Goal: Transaction & Acquisition: Obtain resource

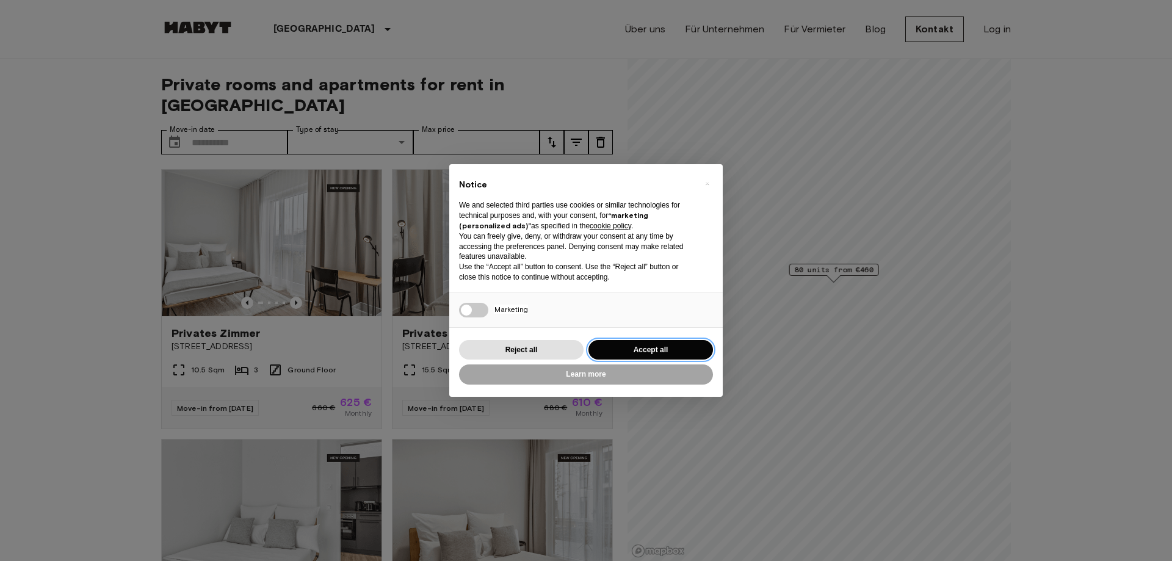
click at [628, 353] on button "Accept all" at bounding box center [651, 350] width 125 height 20
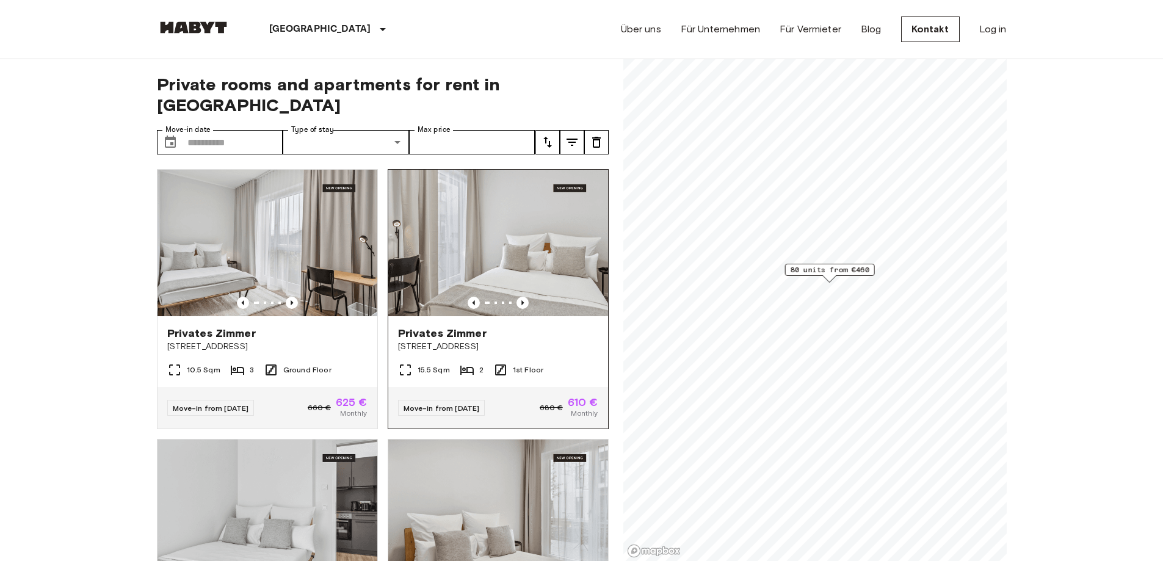
click at [507, 297] on div at bounding box center [498, 303] width 220 height 12
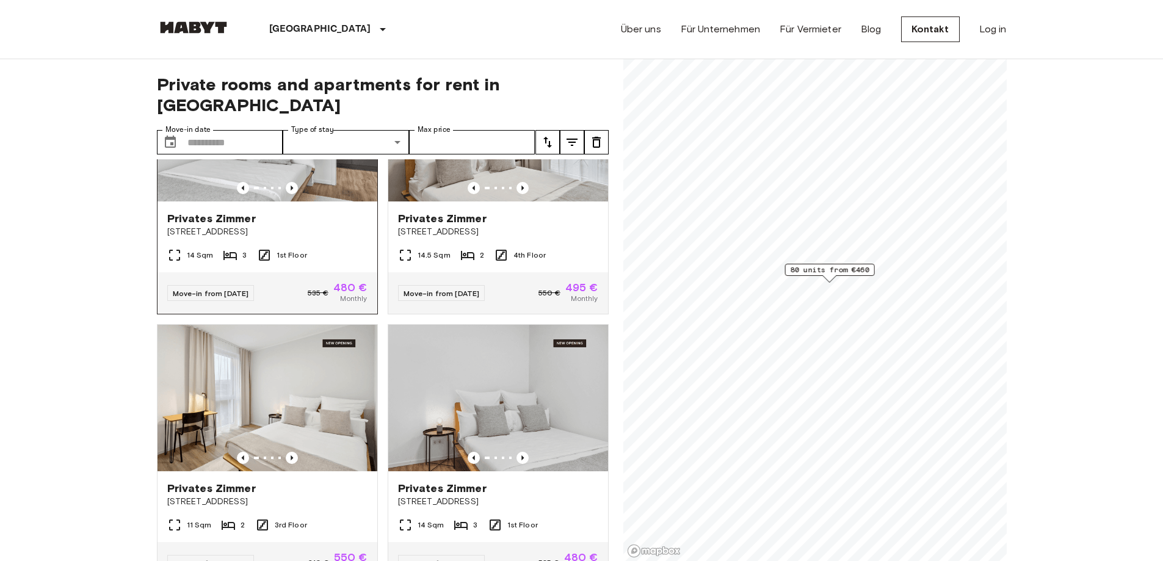
scroll to position [183, 0]
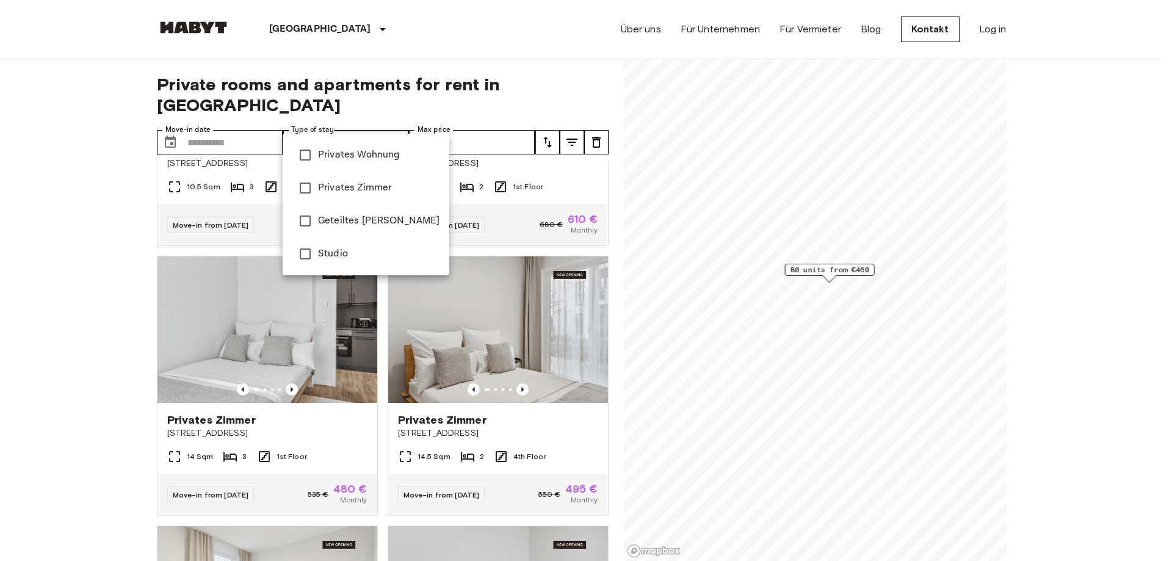
click at [335, 159] on span "Privates Wohnung" at bounding box center [378, 155] width 121 height 15
type input "**********"
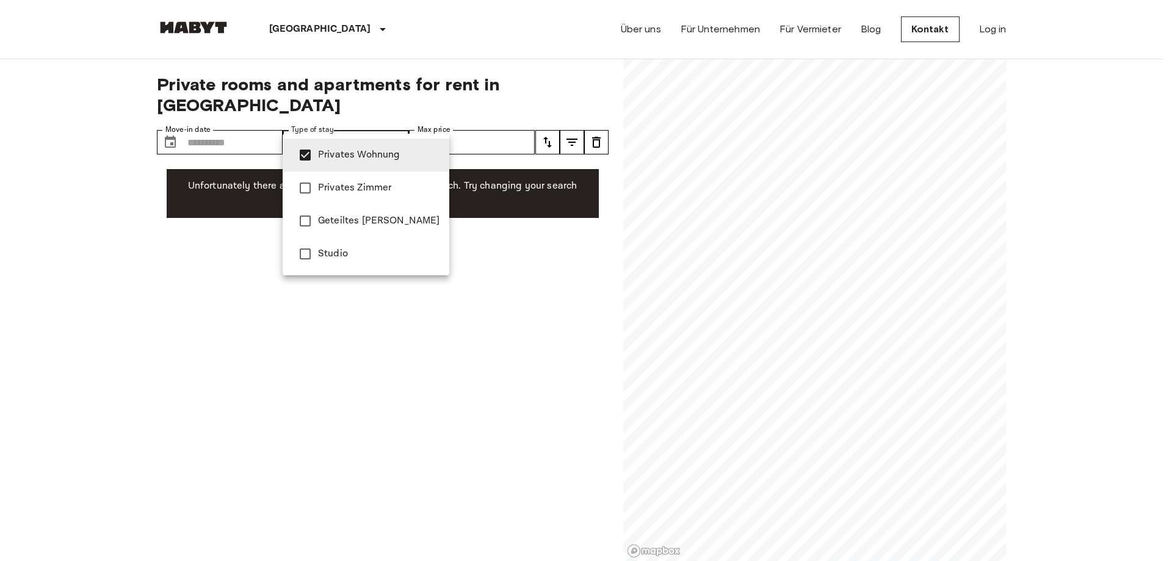
click at [348, 118] on div at bounding box center [586, 280] width 1172 height 561
